Goal: Complete application form: Complete application form

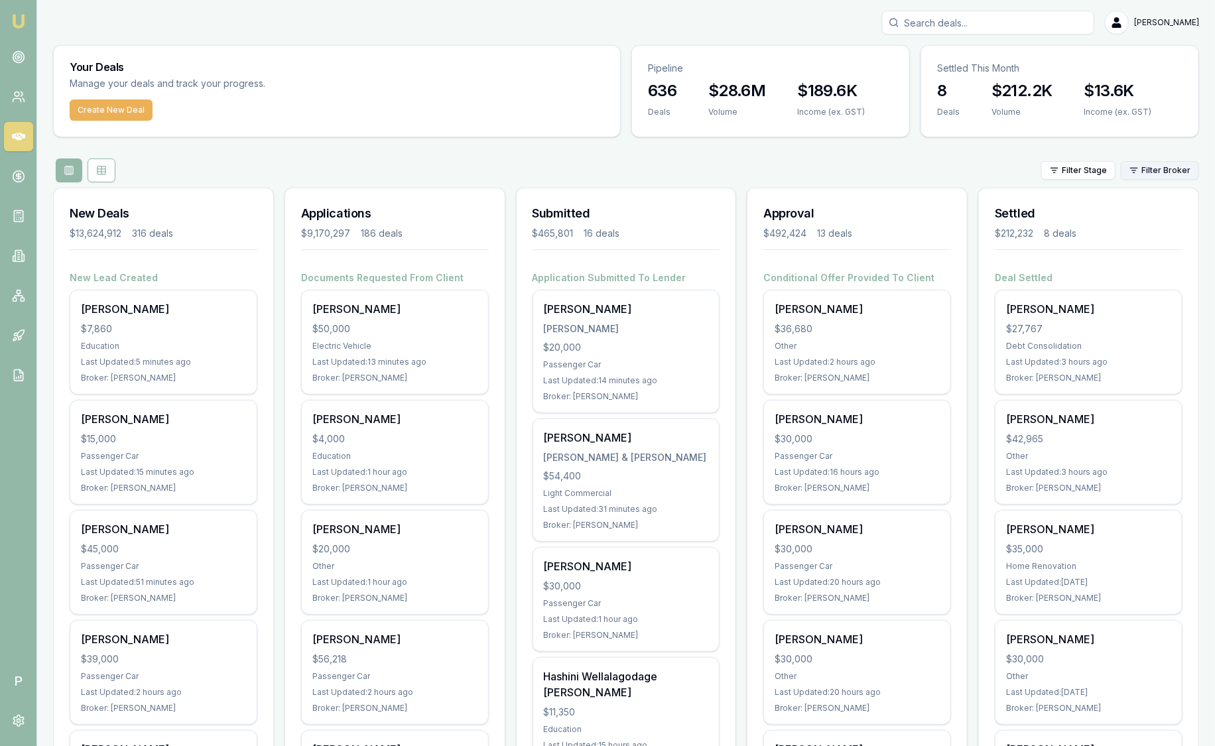
click at [1144, 176] on html "Emu Broker P Sam Crouch Toggle Menu Your Deals Manage your deals and track your…" at bounding box center [607, 373] width 1215 height 746
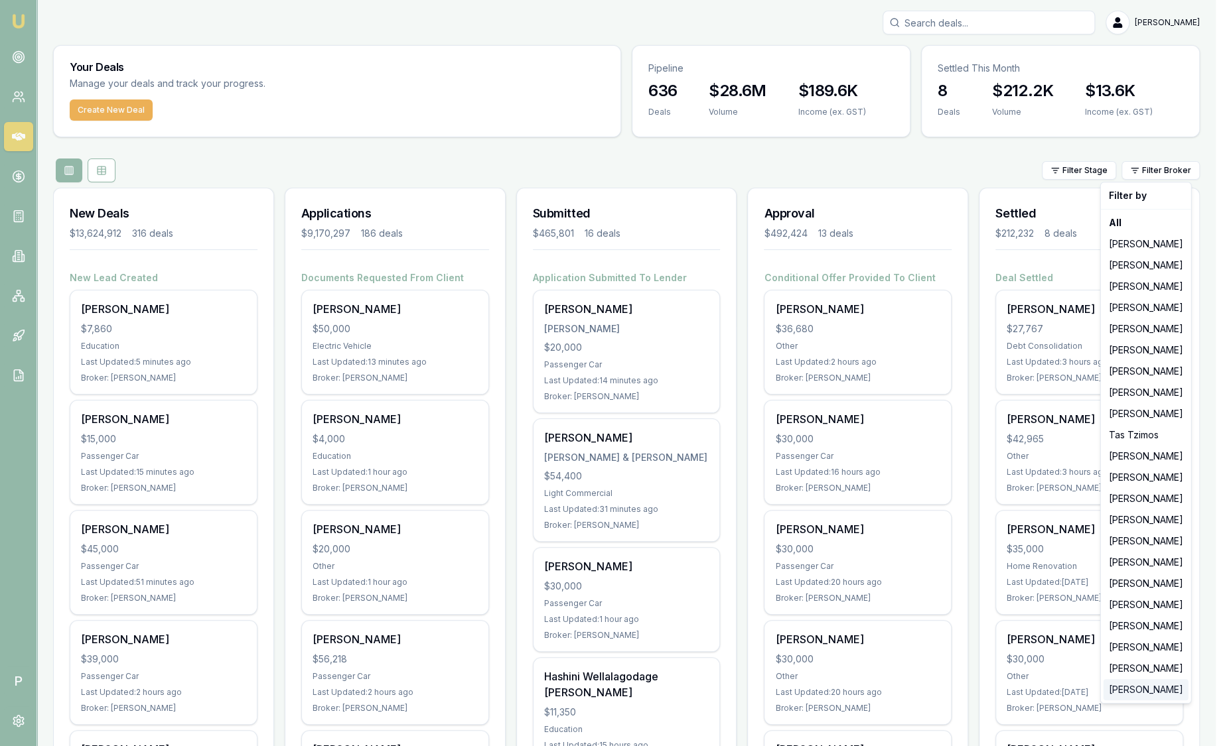
click at [1122, 689] on div "[PERSON_NAME]" at bounding box center [1145, 689] width 85 height 21
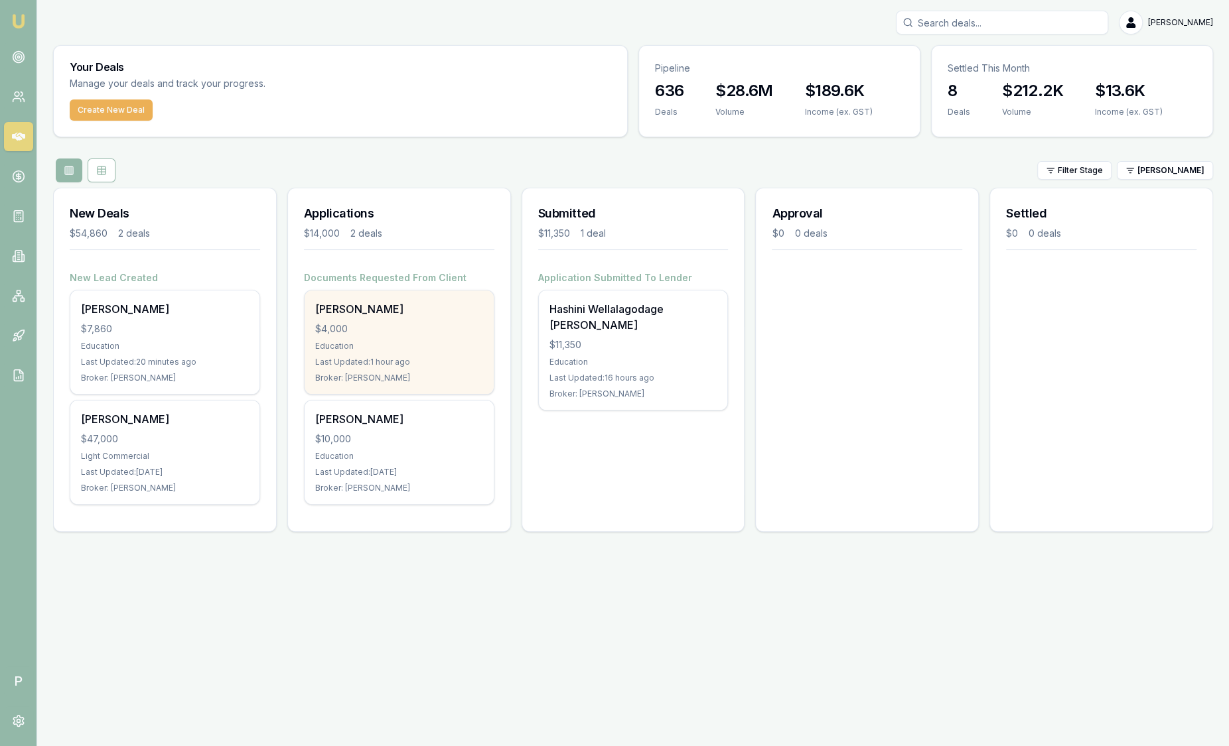
click at [361, 355] on div "Chaturi Wathugedara $4,000 Education Last Updated: 1 hour ago Broker: Laura La …" at bounding box center [399, 342] width 189 height 103
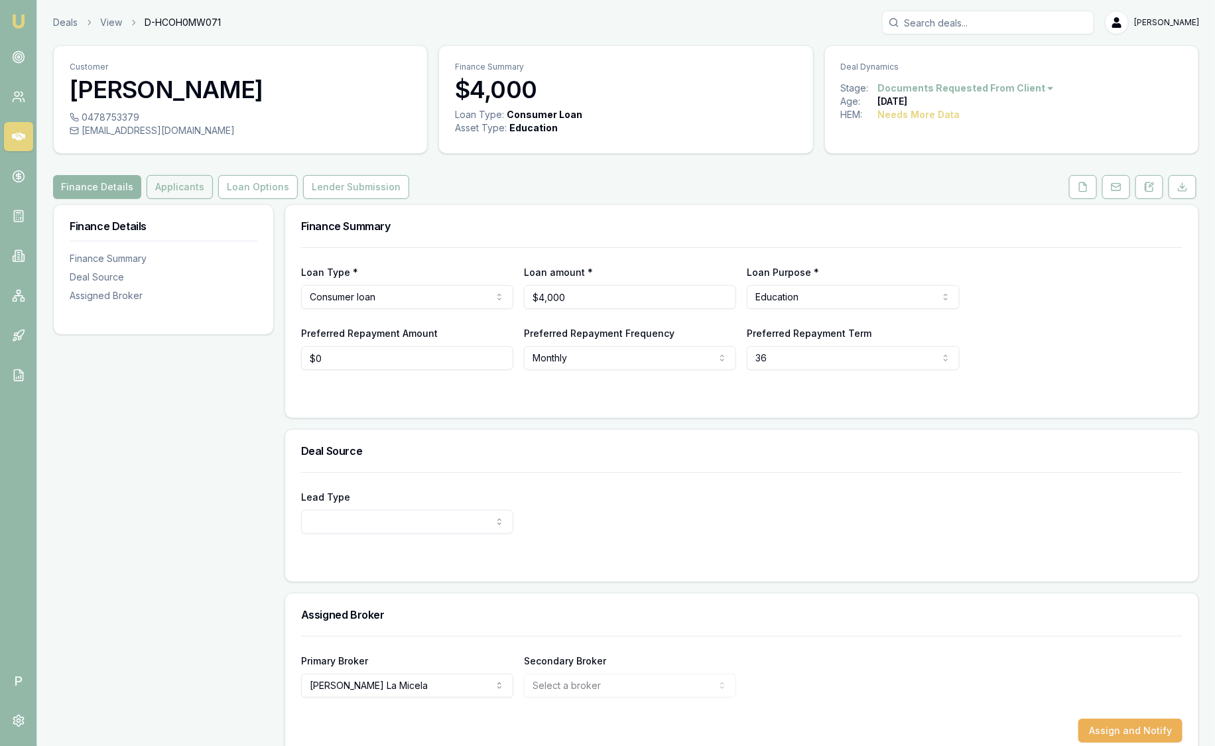
click at [179, 192] on button "Applicants" at bounding box center [180, 187] width 66 height 24
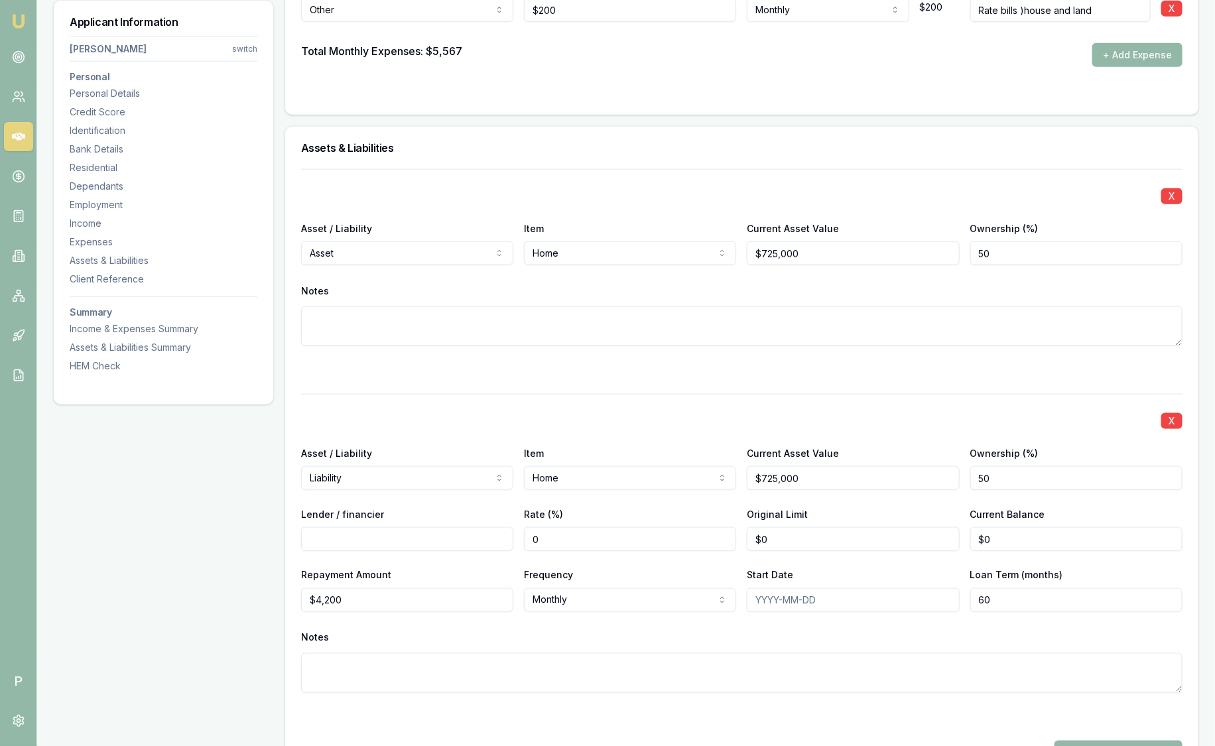
scroll to position [3102, 0]
drag, startPoint x: 434, startPoint y: 593, endPoint x: 249, endPoint y: 593, distance: 185.1
type input "$2,100"
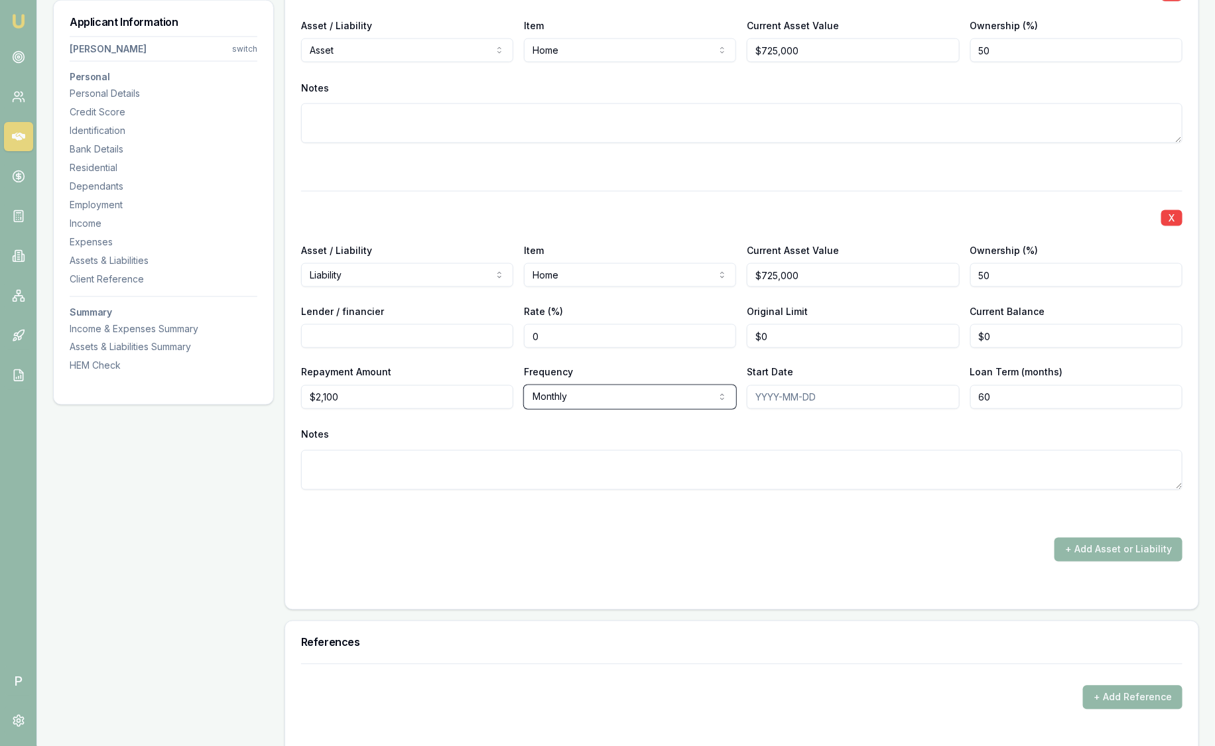
scroll to position [3305, 0]
click at [543, 456] on textarea at bounding box center [742, 470] width 882 height 40
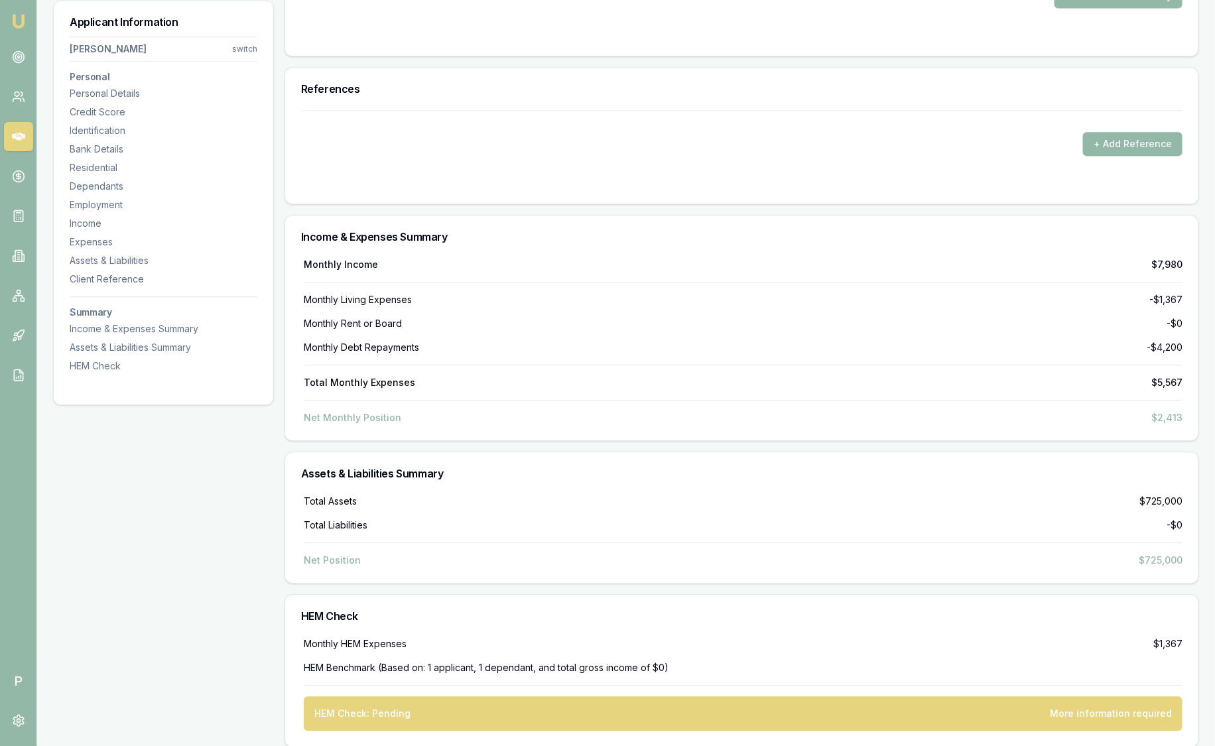
scroll to position [3865, 0]
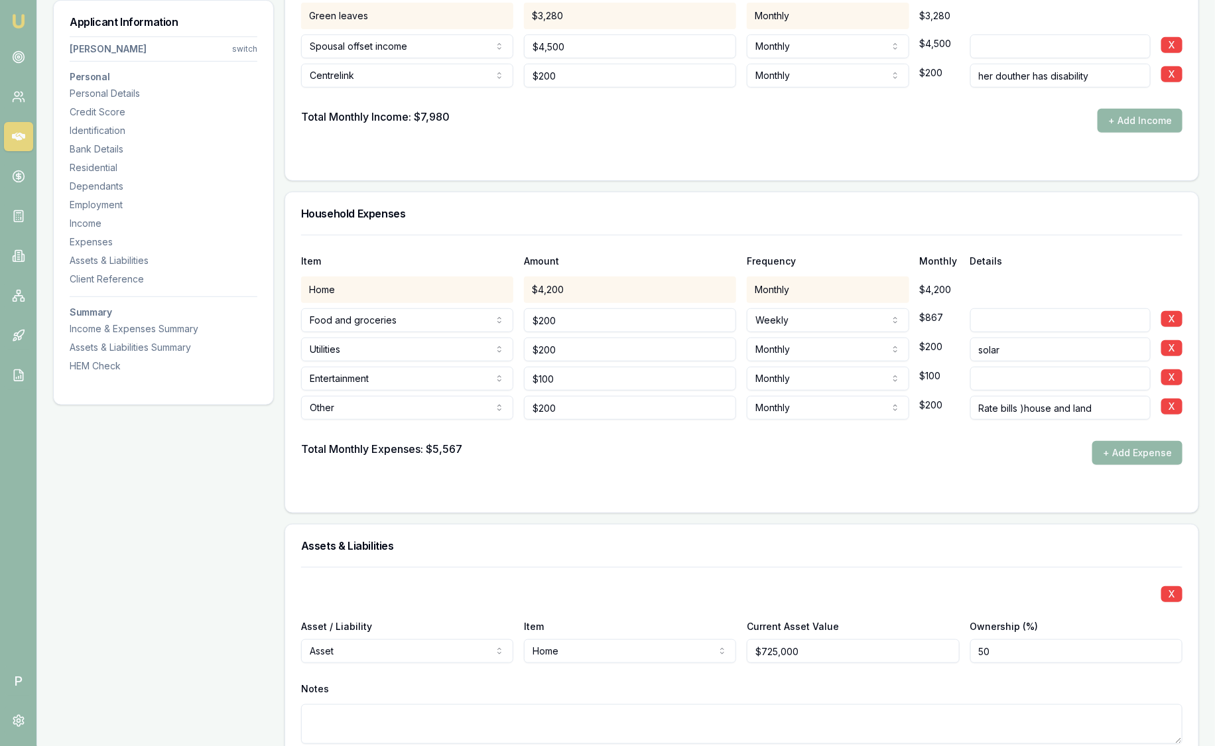
scroll to position [2702, 0]
click at [621, 289] on div "$4,200" at bounding box center [630, 291] width 212 height 27
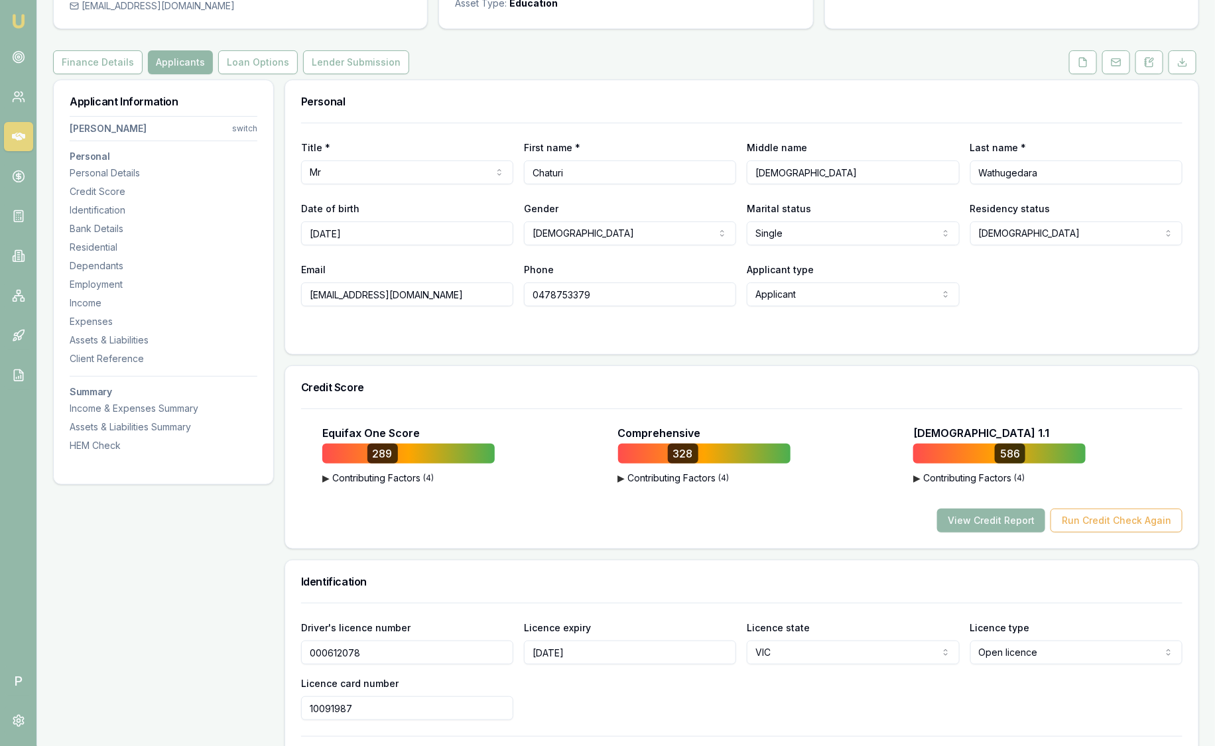
scroll to position [0, 0]
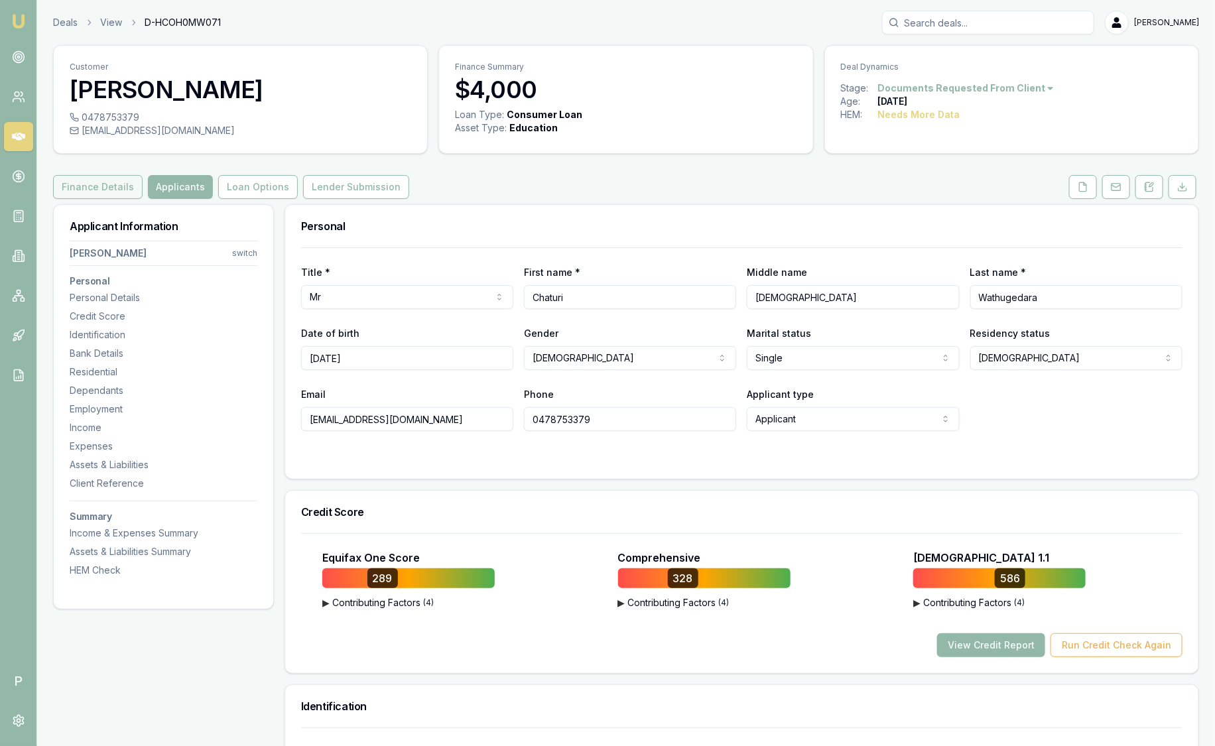
click at [110, 186] on button "Finance Details" at bounding box center [98, 187] width 90 height 24
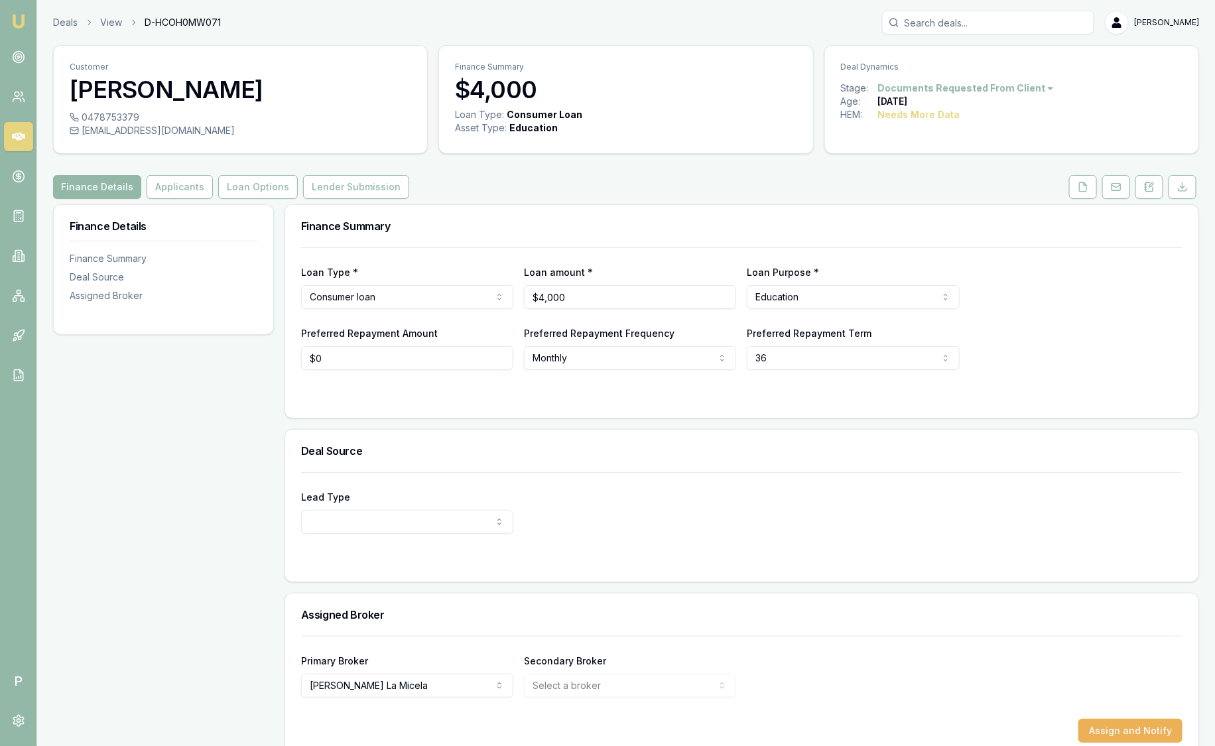
scroll to position [23, 0]
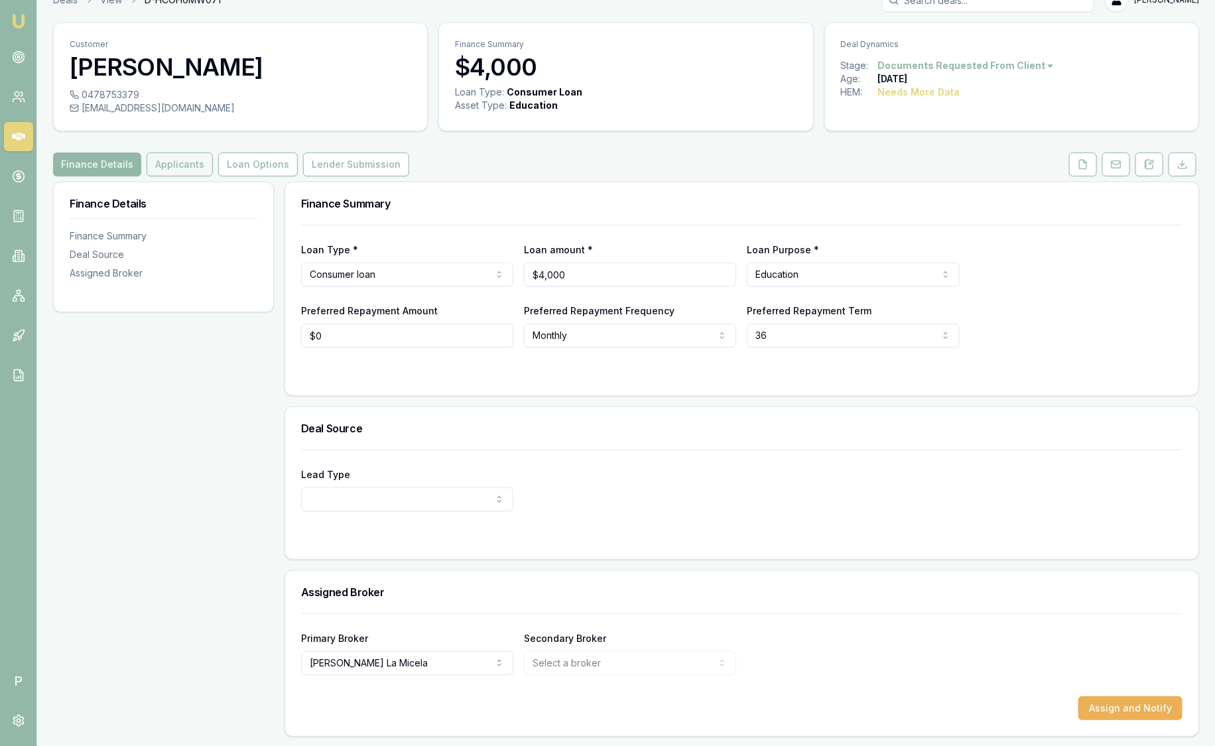
click at [186, 164] on button "Applicants" at bounding box center [180, 165] width 66 height 24
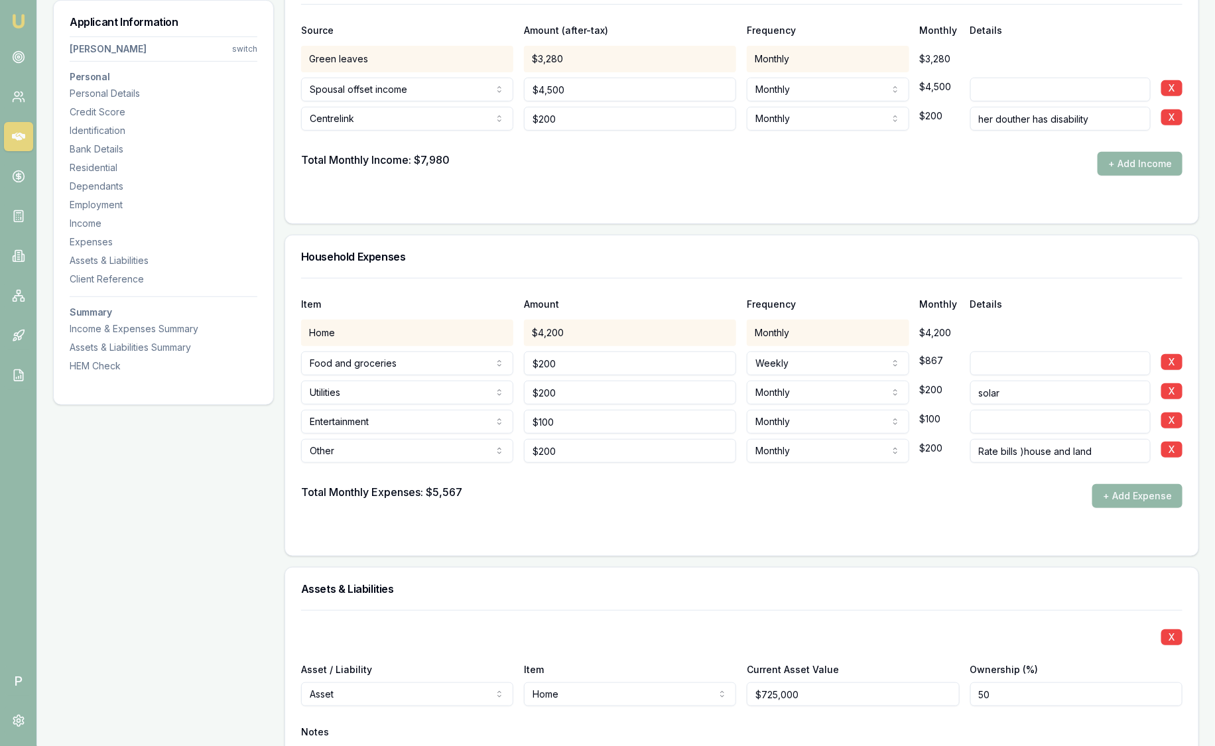
scroll to position [2666, 0]
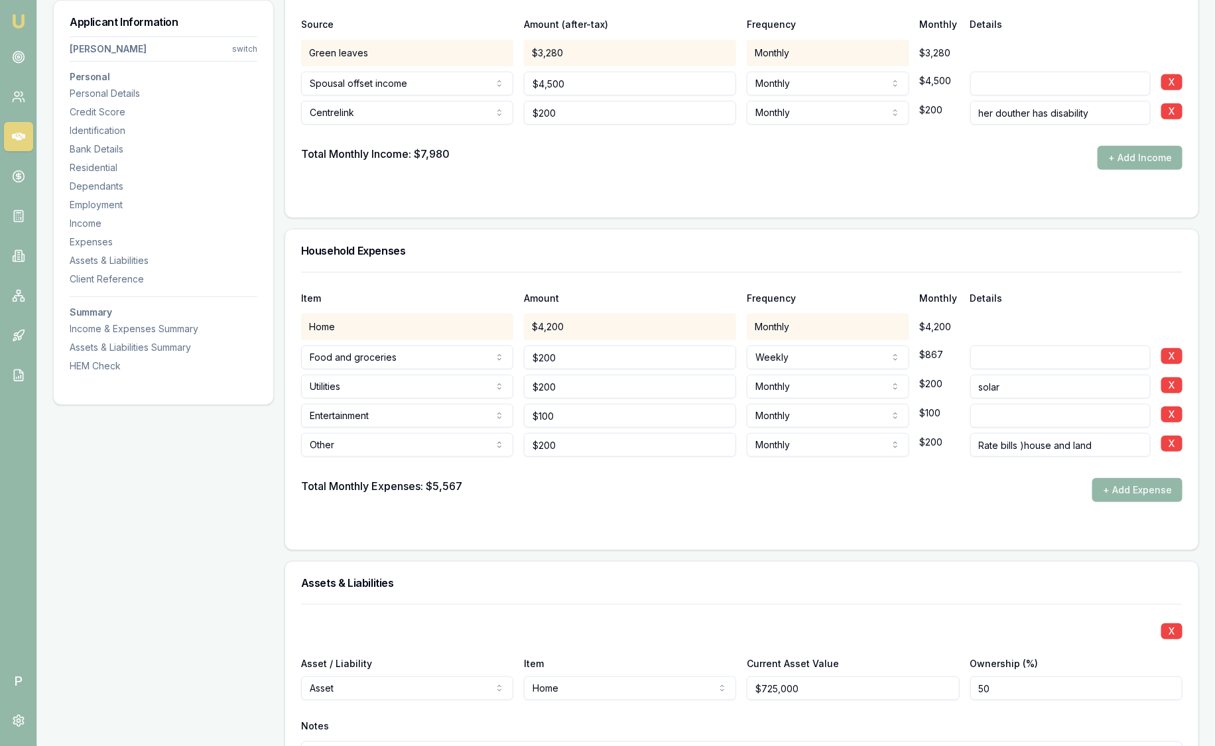
click at [821, 321] on div "Monthly" at bounding box center [828, 327] width 162 height 27
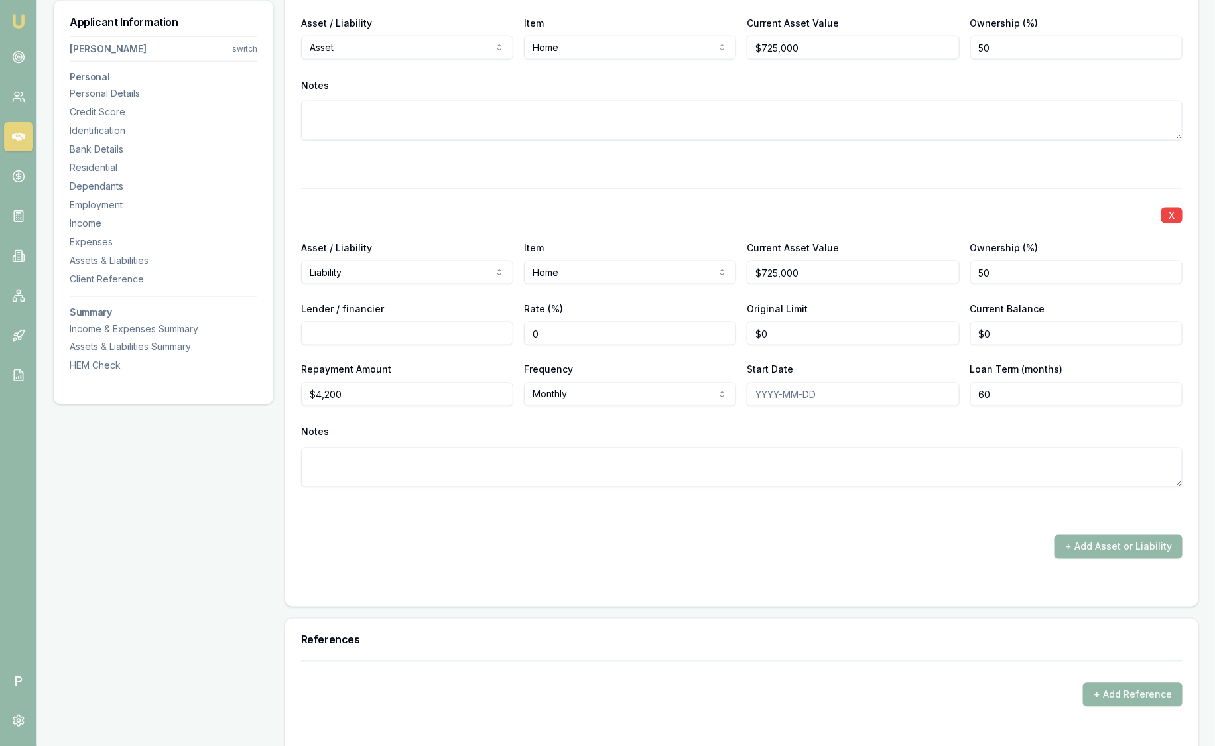
scroll to position [3306, 0]
drag, startPoint x: 426, startPoint y: 385, endPoint x: 203, endPoint y: 365, distance: 223.9
type input "$2,100"
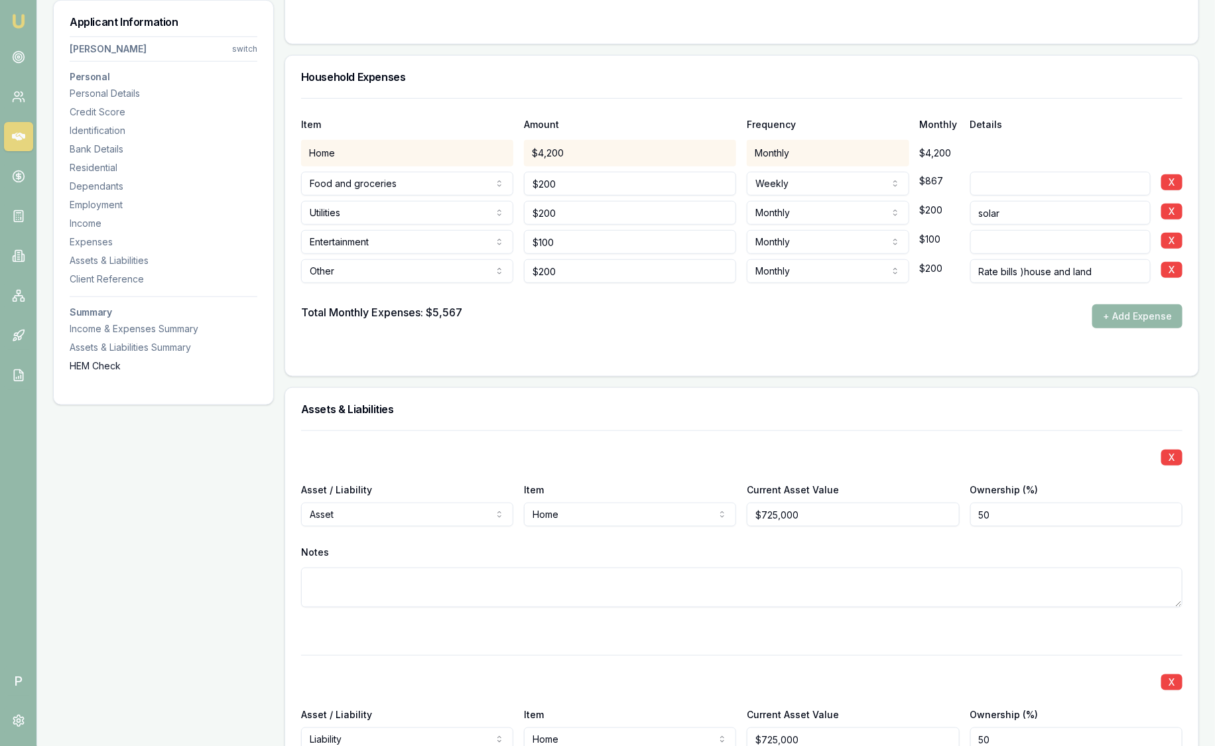
scroll to position [2846, 0]
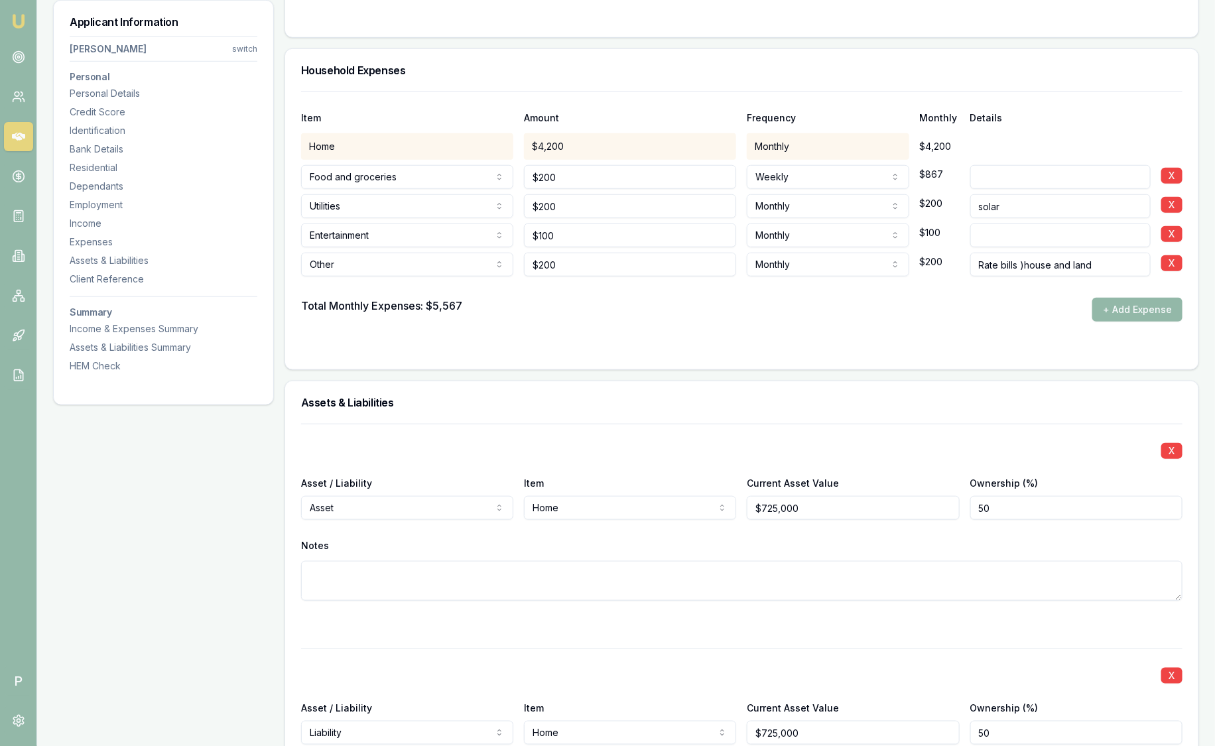
click at [1023, 146] on div "Home $4,200 Monthly $4,200" at bounding box center [742, 146] width 882 height 27
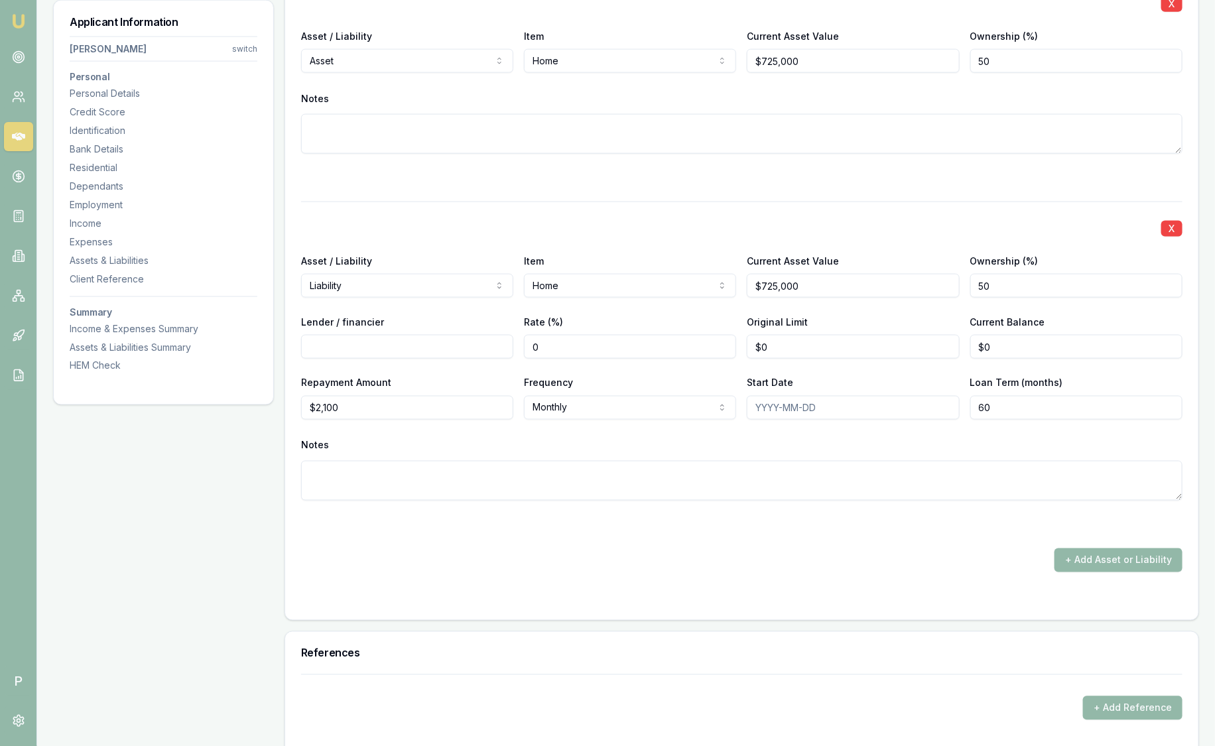
scroll to position [3296, 0]
click at [795, 527] on div "X Asset / Liability Asset Asset Liability Item Home Home Car Boat Bike Caravan …" at bounding box center [742, 272] width 882 height 596
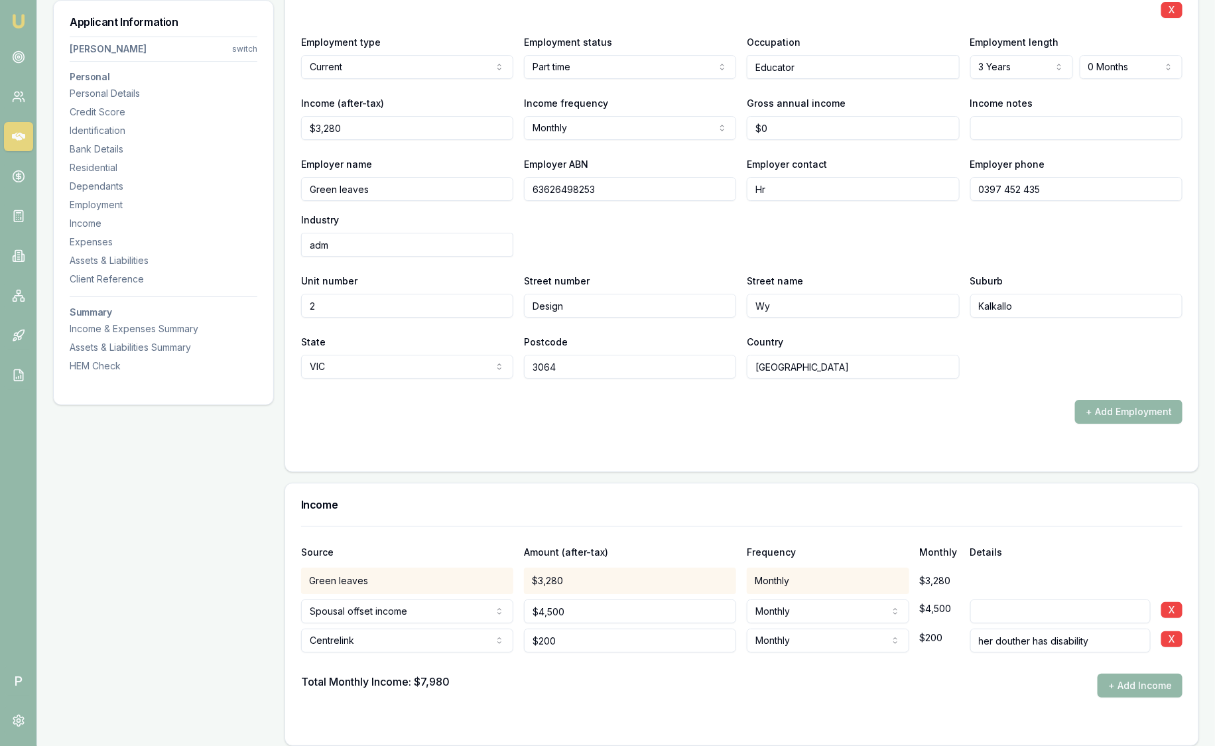
scroll to position [2138, 0]
drag, startPoint x: 808, startPoint y: 128, endPoint x: 711, endPoint y: 127, distance: 96.9
click at [711, 127] on div "Income (after-tax) $3,280 Income frequency Monthly Weekly Fortnightly Monthly Q…" at bounding box center [742, 116] width 882 height 45
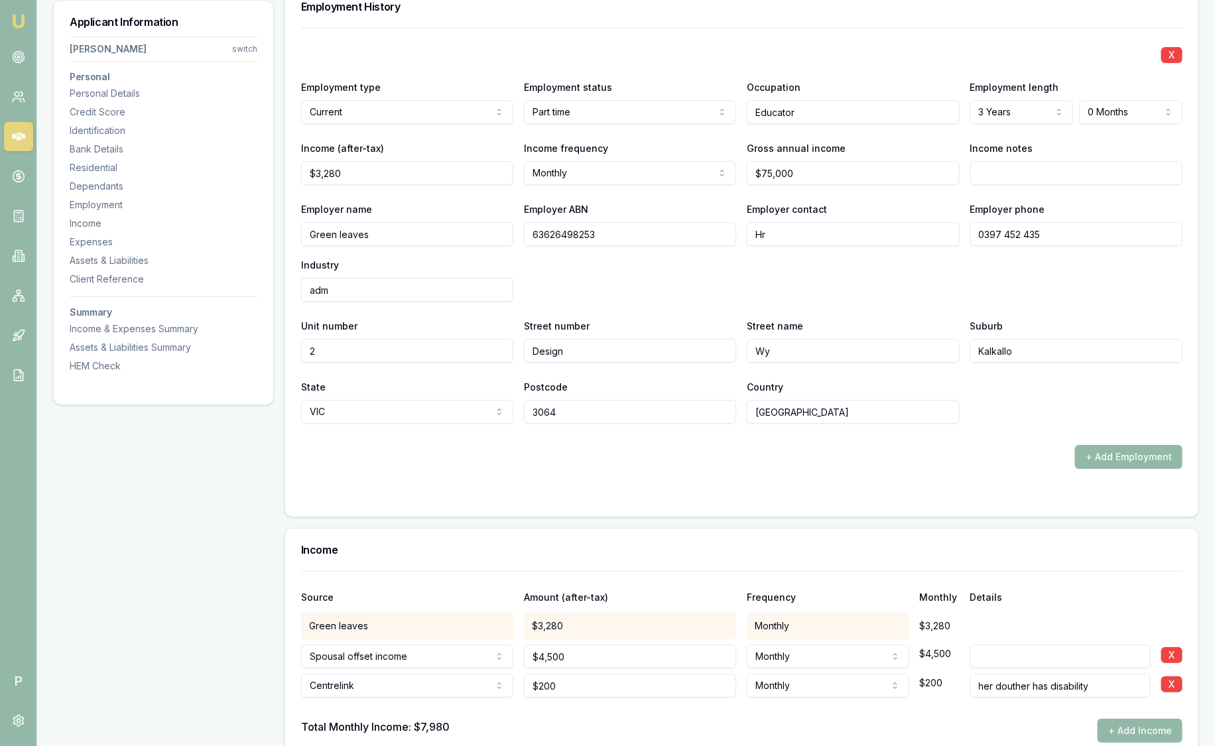
scroll to position [2091, 0]
type input "75000"
click at [830, 163] on input "75000" at bounding box center [853, 175] width 212 height 24
drag, startPoint x: 837, startPoint y: 171, endPoint x: 695, endPoint y: 157, distance: 142.7
click at [695, 157] on div "Income (after-tax) $3,280 Income frequency Monthly Weekly Fortnightly Monthly Q…" at bounding box center [742, 163] width 882 height 45
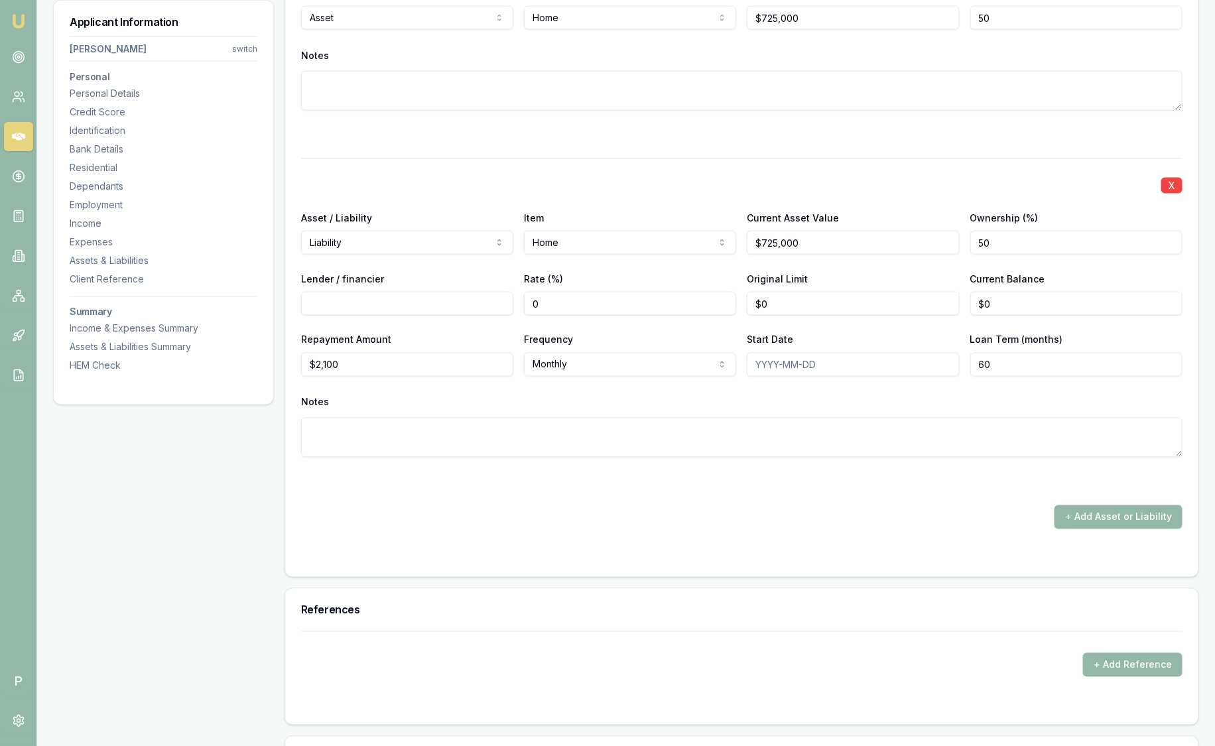
scroll to position [3339, 0]
drag, startPoint x: 428, startPoint y: 358, endPoint x: 186, endPoint y: 341, distance: 242.7
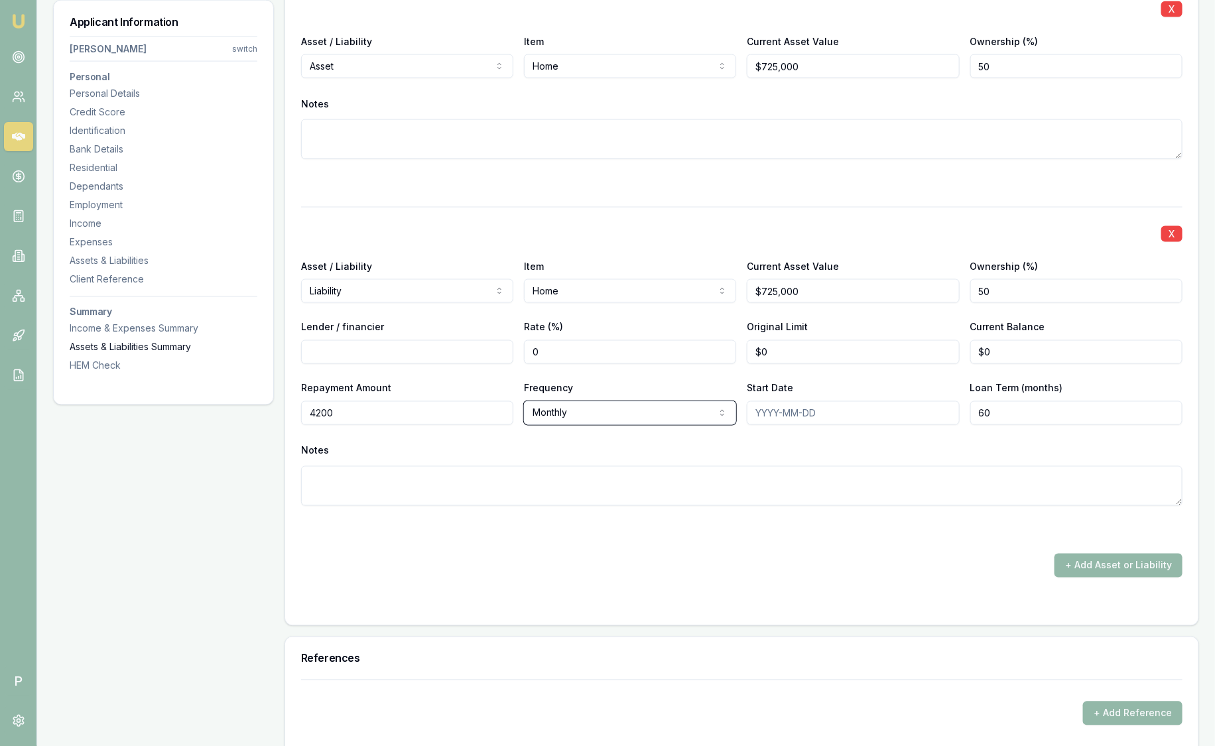
type input "$4,200"
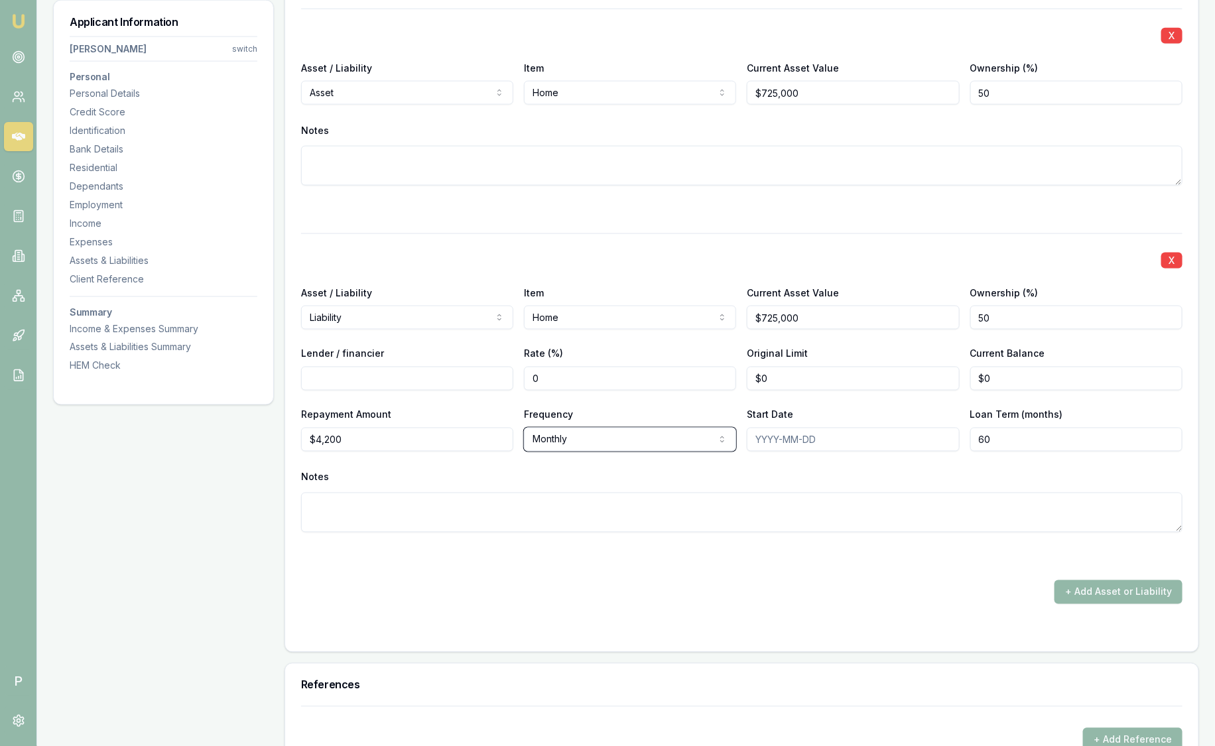
scroll to position [3317, 0]
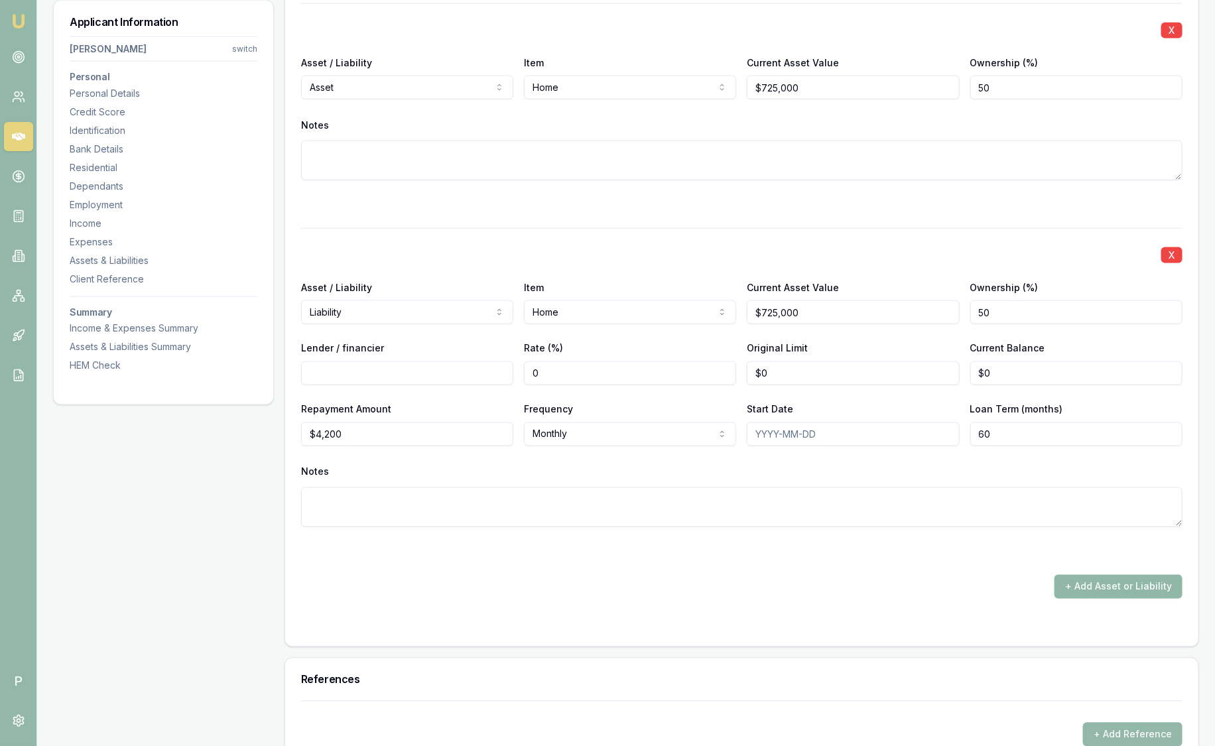
click at [1083, 585] on button "+ Add Asset or Liability" at bounding box center [1119, 587] width 128 height 24
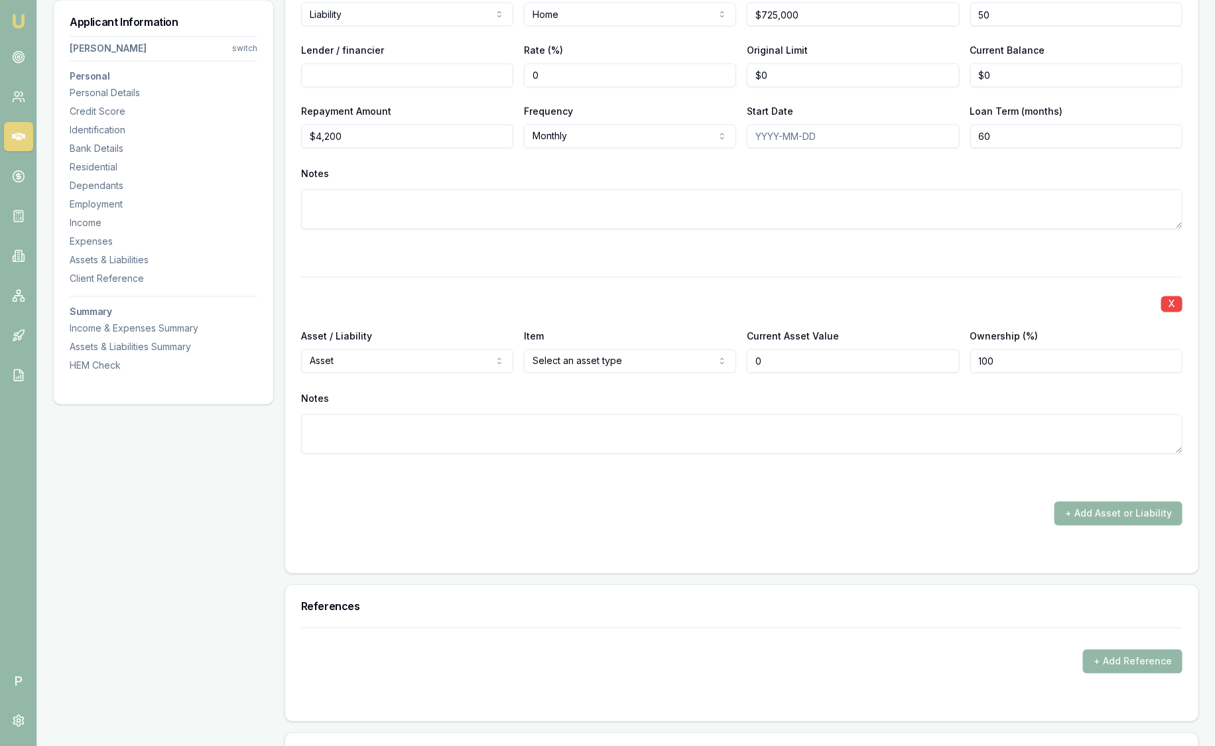
scroll to position [3616, 0]
type input "$0"
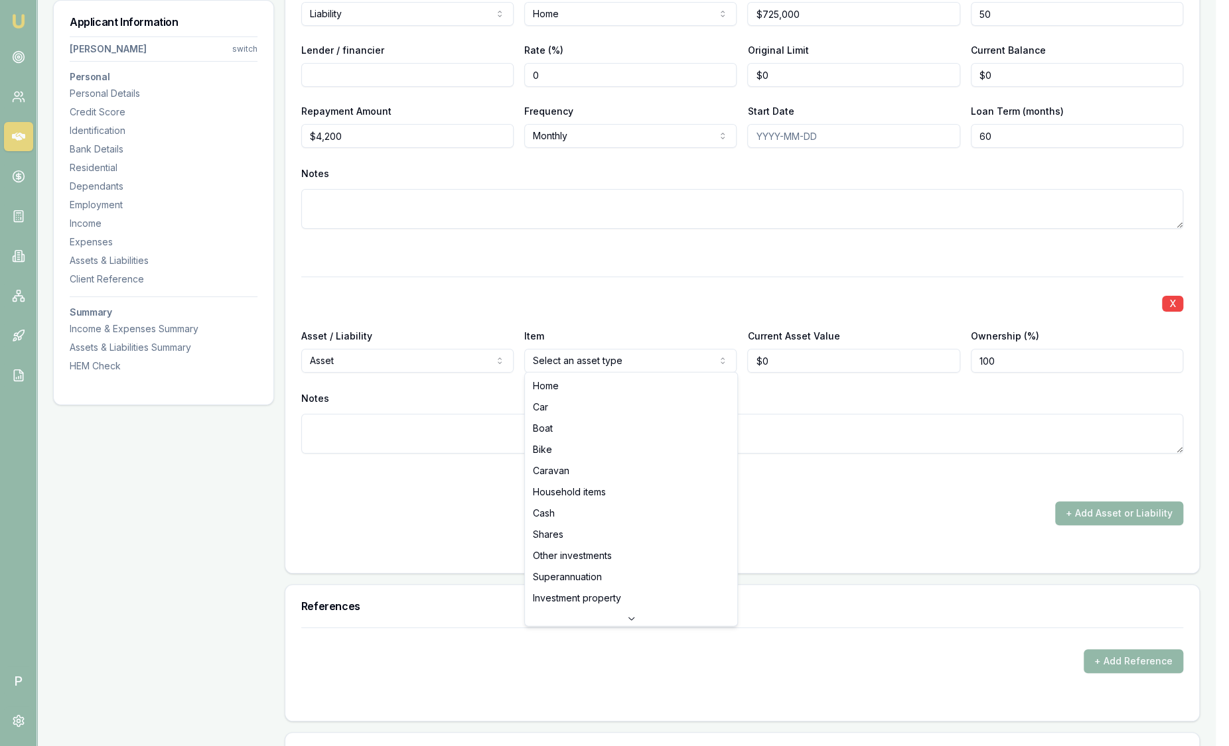
select select "CAR"
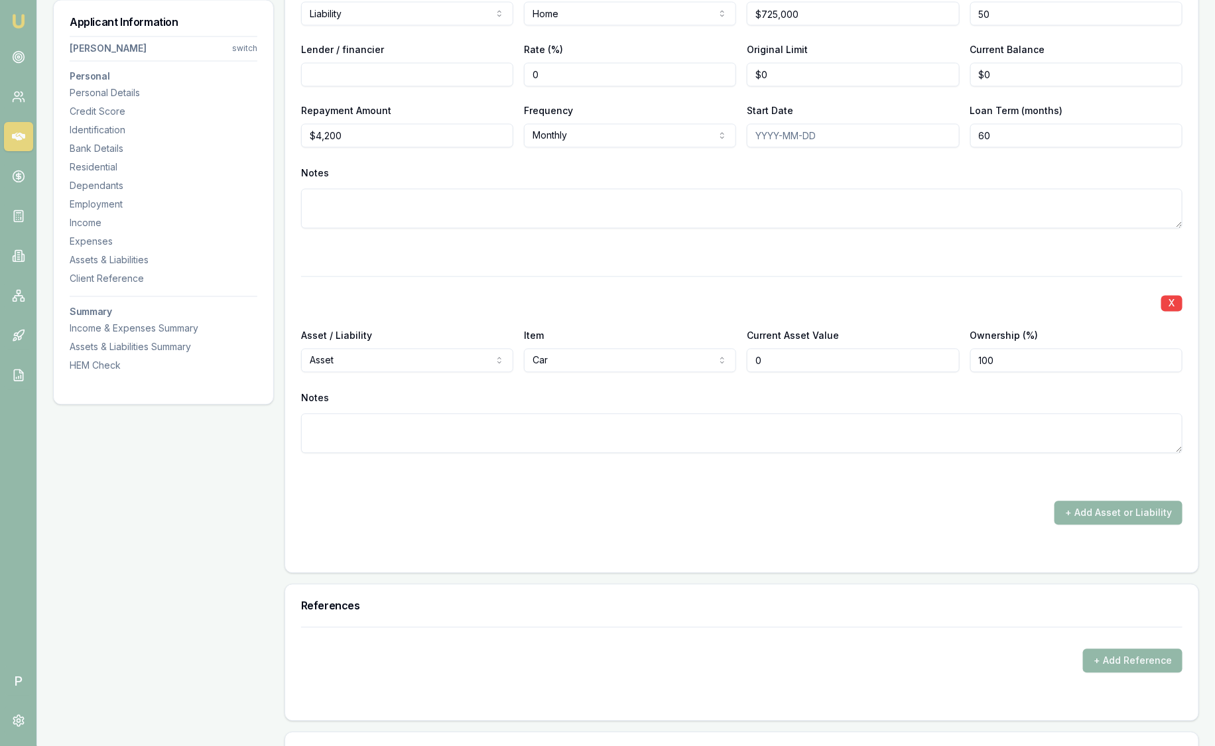
click at [793, 355] on input "0" at bounding box center [853, 361] width 212 height 24
type input "$0"
click at [1171, 301] on button "X" at bounding box center [1172, 304] width 21 height 16
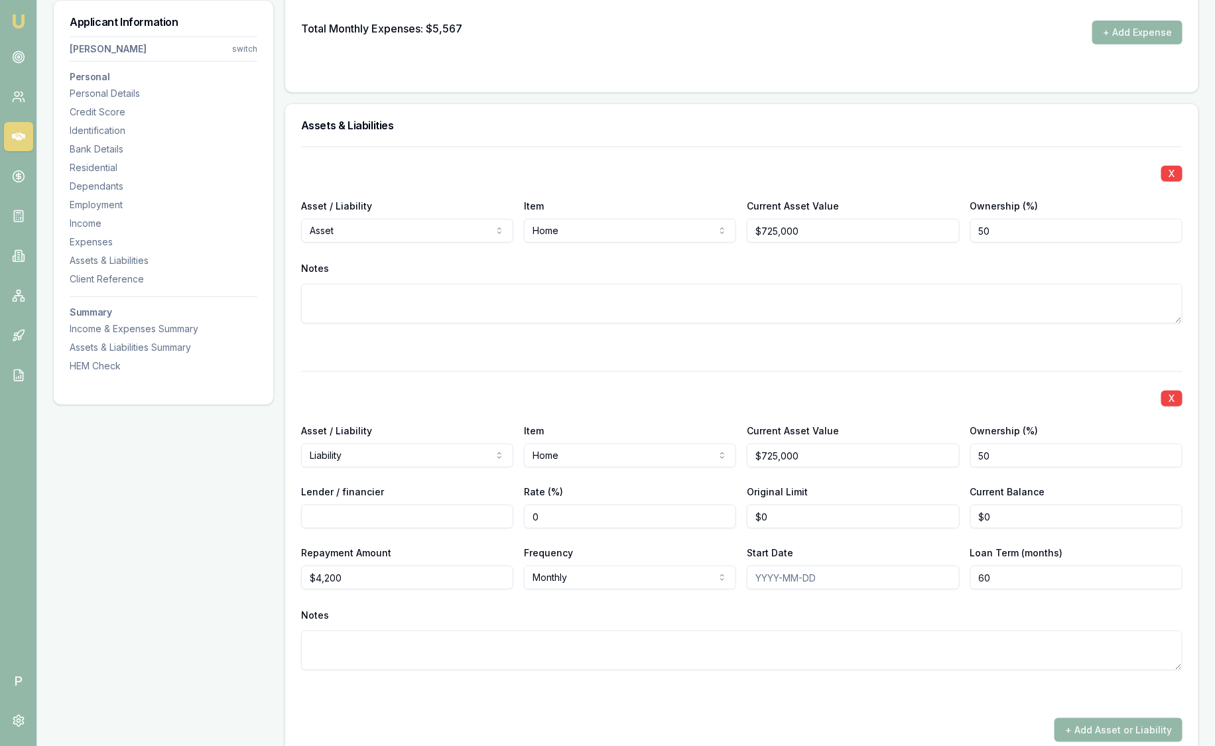
scroll to position [2698, 0]
click at [19, 22] on img at bounding box center [19, 21] width 16 height 16
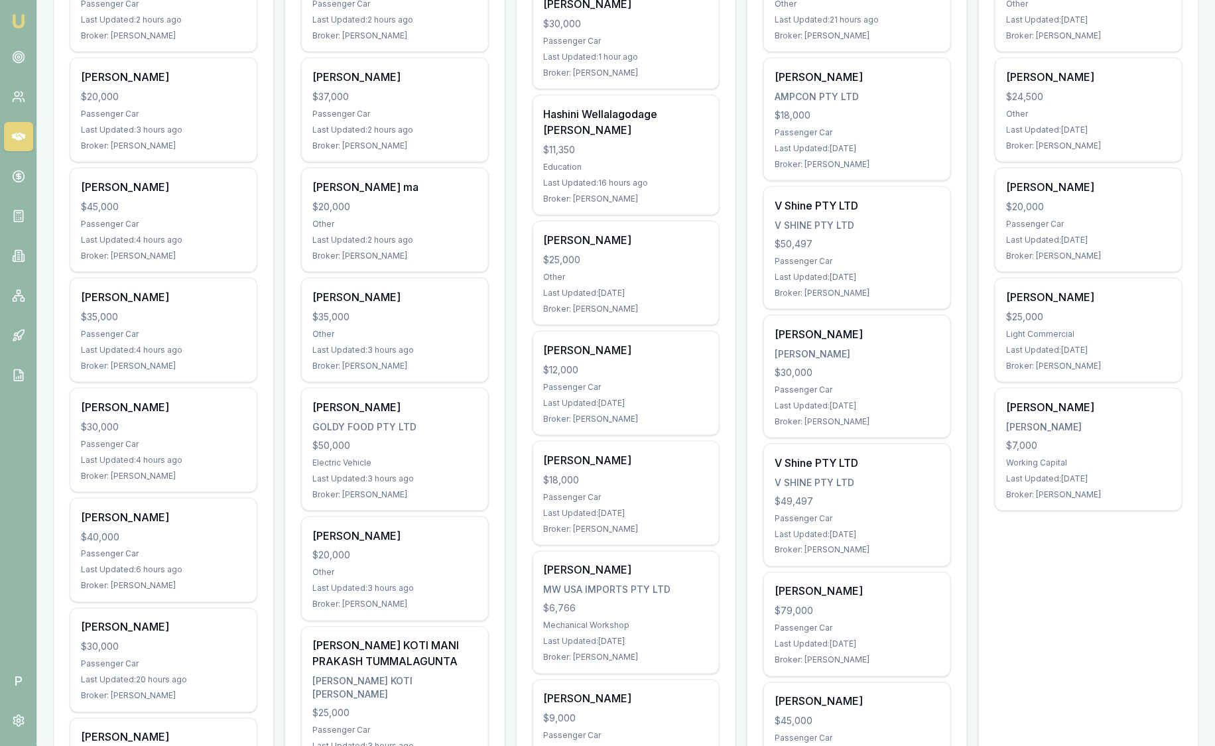
scroll to position [673, 0]
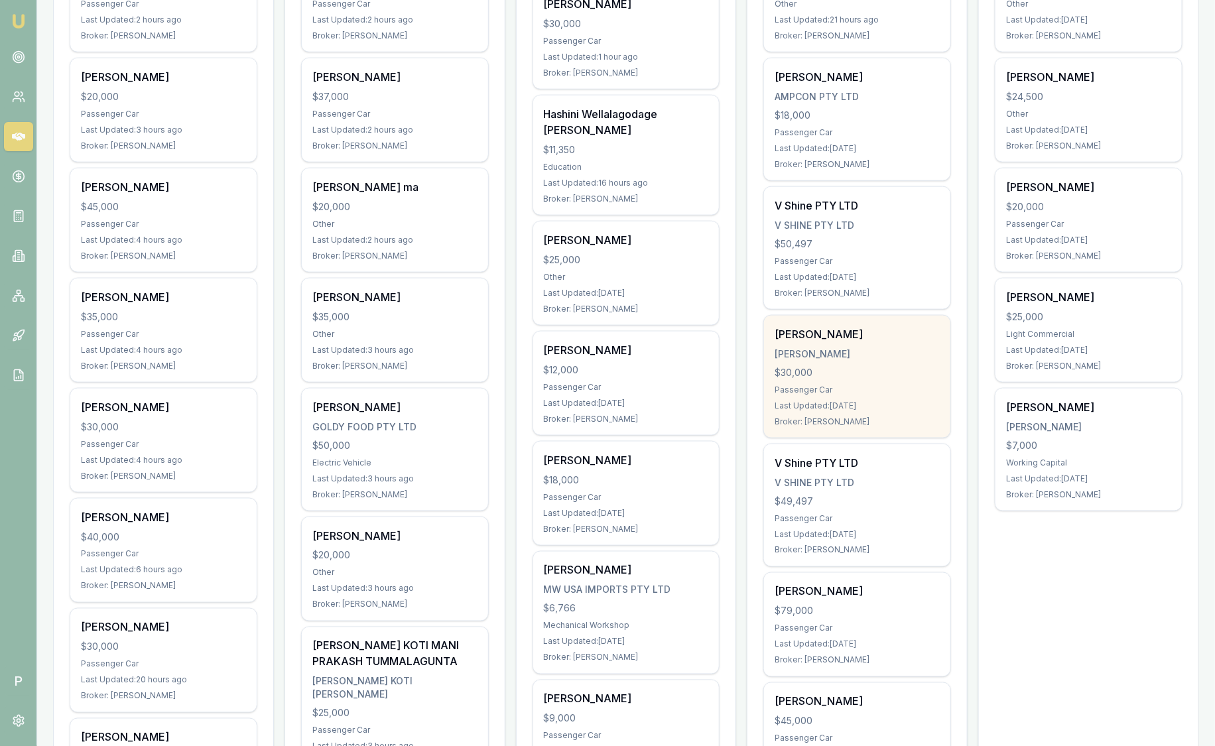
click at [864, 390] on div "Passenger Car" at bounding box center [857, 390] width 165 height 11
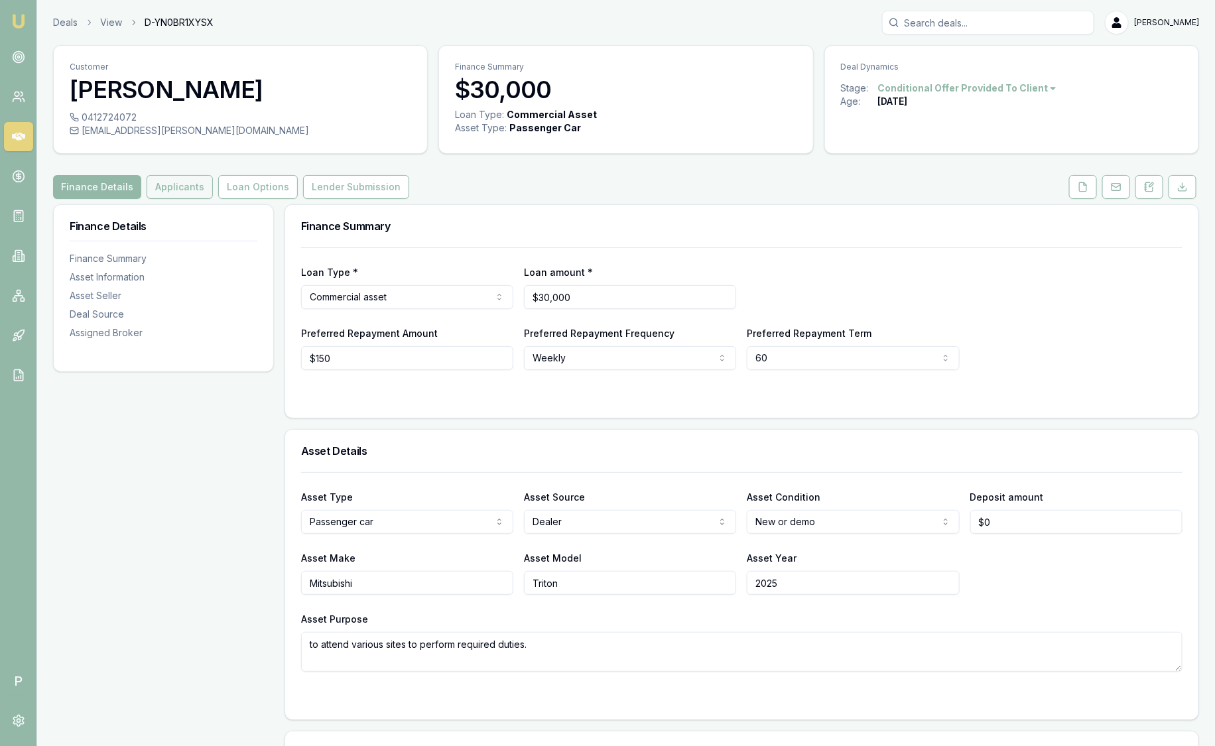
click at [186, 180] on button "Applicants" at bounding box center [180, 187] width 66 height 24
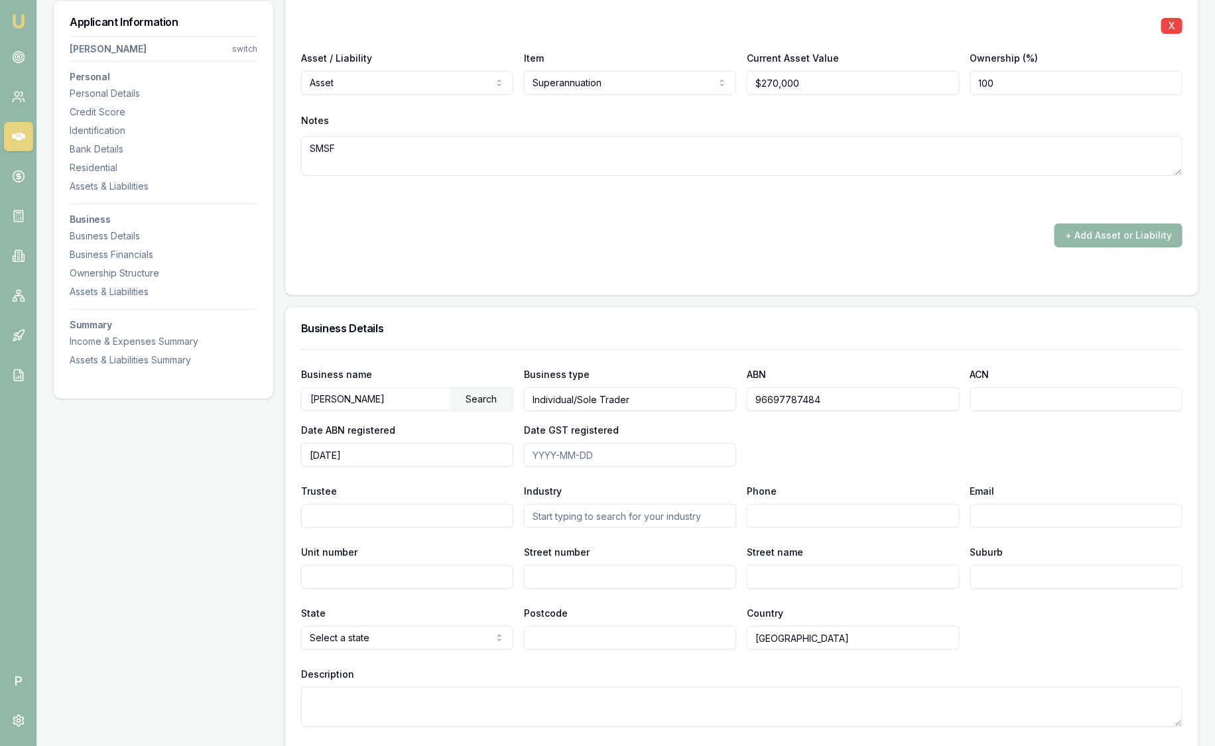
scroll to position [2484, 0]
